Goal: Task Accomplishment & Management: Complete application form

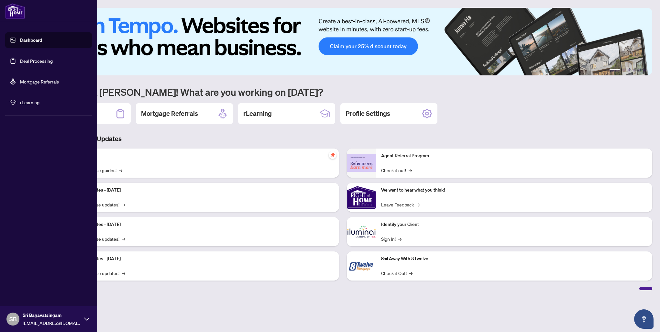
click at [41, 63] on link "Deal Processing" at bounding box center [36, 61] width 33 height 6
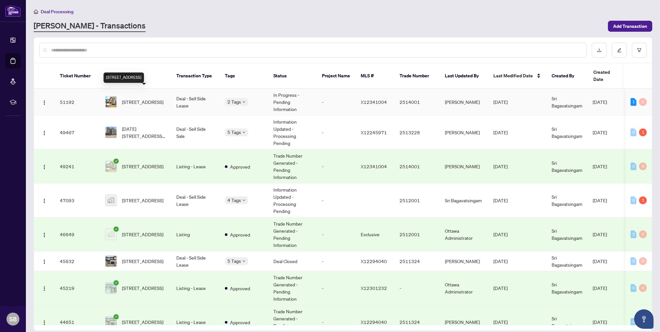
click at [153, 98] on span "[STREET_ADDRESS]" at bounding box center [142, 101] width 41 height 7
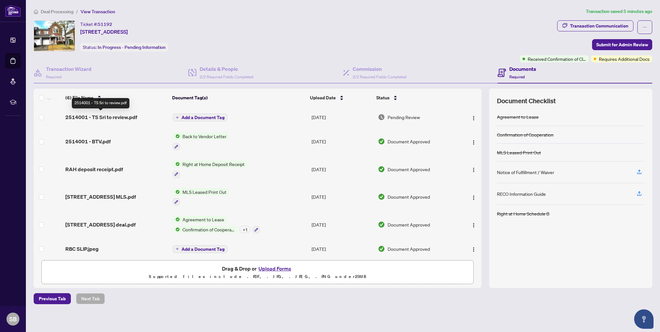
click at [93, 115] on span "2514001 - TS Sri to review.pdf" at bounding box center [101, 117] width 72 height 8
click at [471, 117] on img "button" at bounding box center [473, 118] width 5 height 5
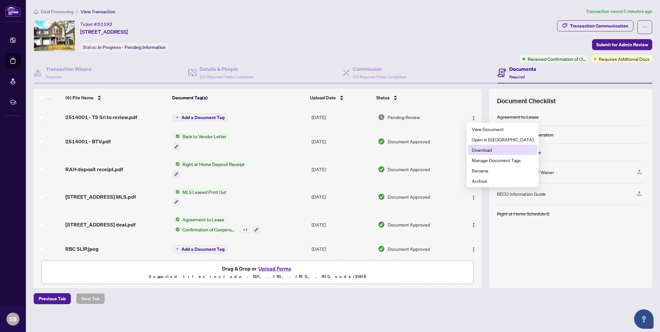
click at [477, 150] on span "Download" at bounding box center [503, 149] width 62 height 7
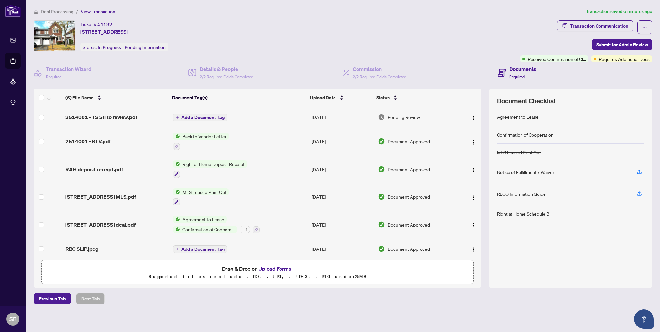
click at [423, 54] on div "Ticket #: 51192 [STREET_ADDRESS] Status: In Progress - Pending Information" at bounding box center [275, 41] width 486 height 42
click at [613, 63] on div "Documents Required" at bounding box center [575, 72] width 155 height 21
click at [612, 60] on span "Requires Additional Docs" at bounding box center [624, 58] width 51 height 7
click at [281, 268] on button "Upload Forms" at bounding box center [275, 268] width 37 height 8
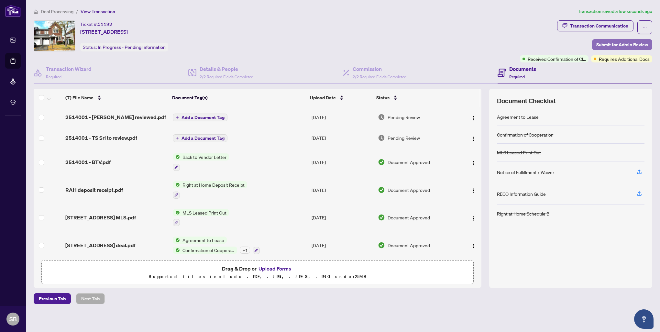
click at [610, 41] on span "Submit for Admin Review" at bounding box center [622, 44] width 52 height 10
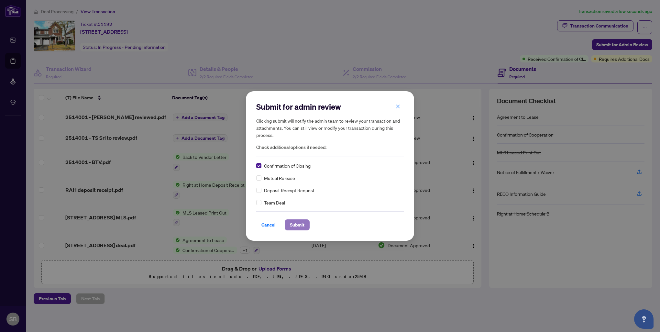
click at [295, 223] on span "Submit" at bounding box center [297, 225] width 15 height 10
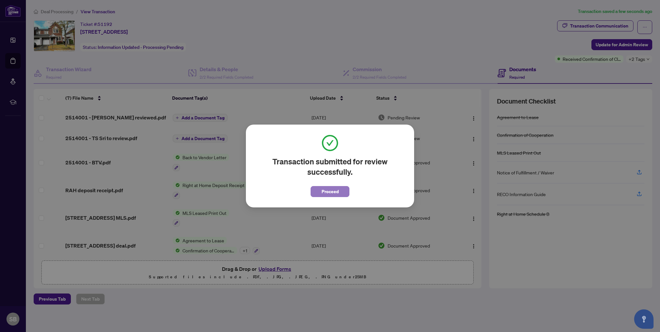
click at [323, 195] on span "Proceed" at bounding box center [330, 191] width 17 height 10
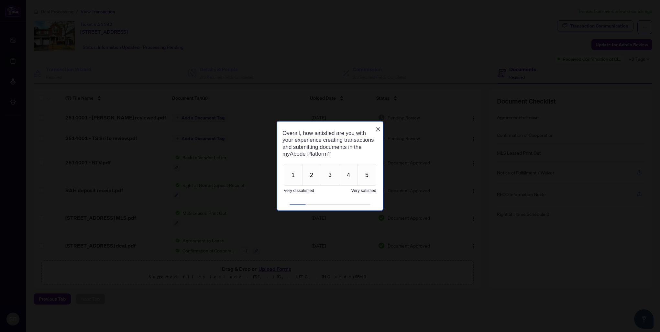
click at [379, 127] on icon "Close button" at bounding box center [378, 129] width 5 height 5
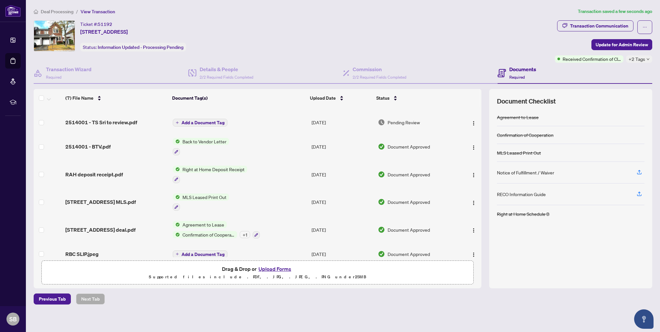
scroll to position [23, 0]
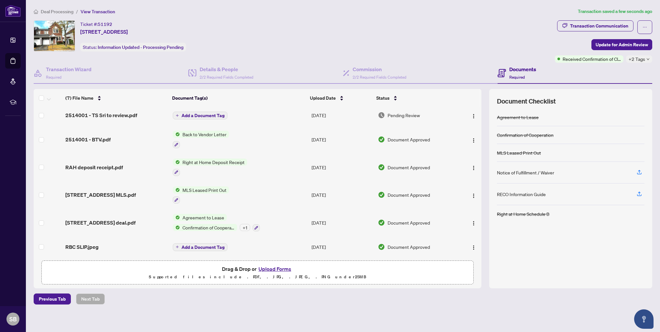
click at [90, 136] on span "2514001 - BTV.pdf" at bounding box center [87, 140] width 45 height 8
